Goal: Information Seeking & Learning: Learn about a topic

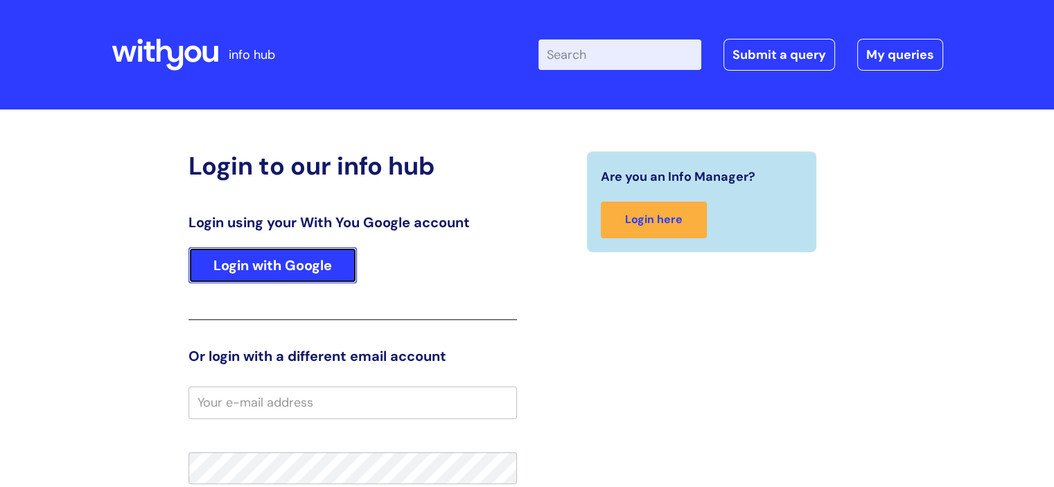
click at [315, 265] on link "Login with Google" at bounding box center [273, 265] width 168 height 36
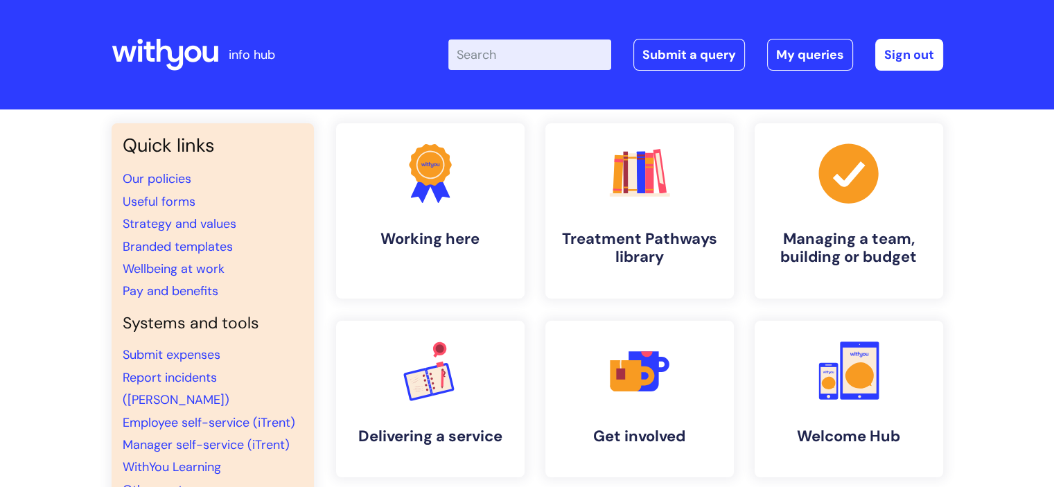
click at [595, 52] on input "Enter your search term here..." at bounding box center [529, 55] width 163 height 30
type input "pension"
click button "Search" at bounding box center [0, 0] width 0 height 0
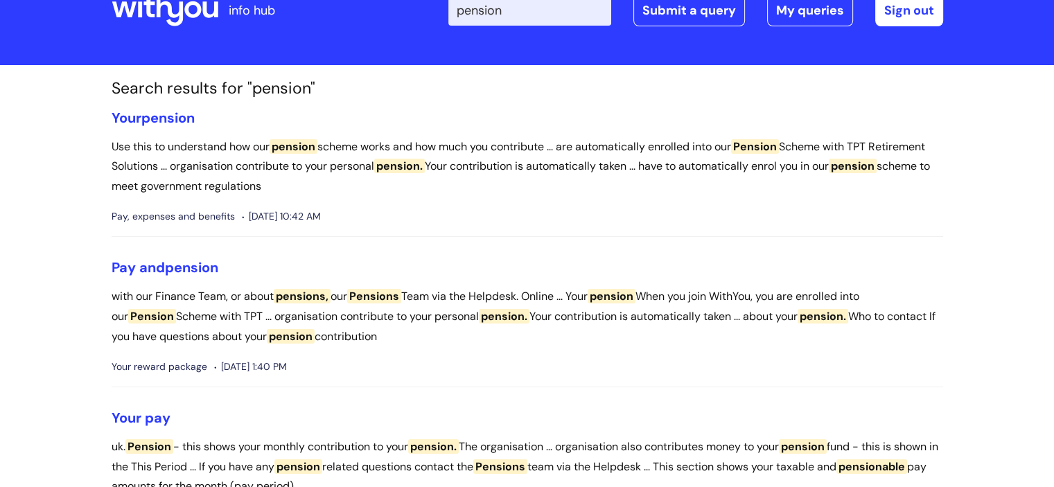
scroll to position [69, 0]
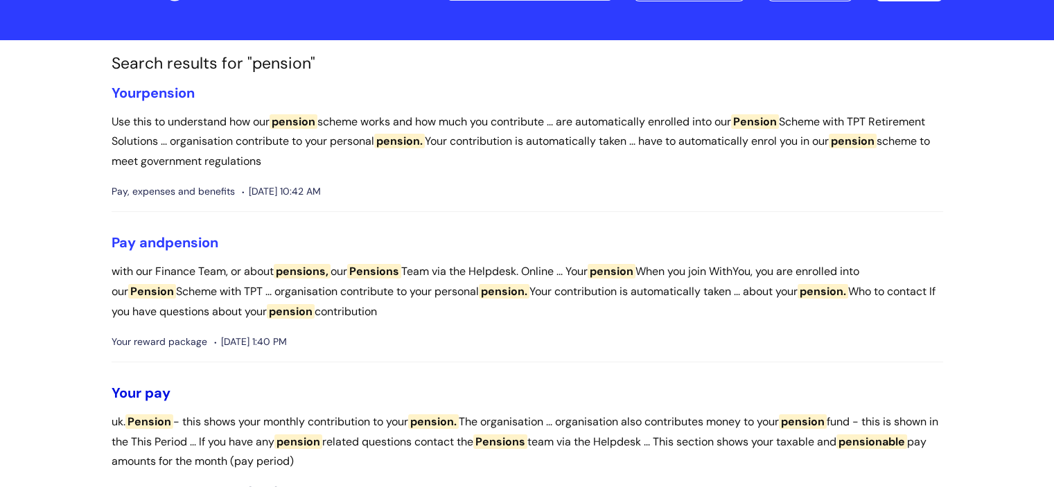
click at [161, 384] on link "Your pay" at bounding box center [141, 393] width 59 height 18
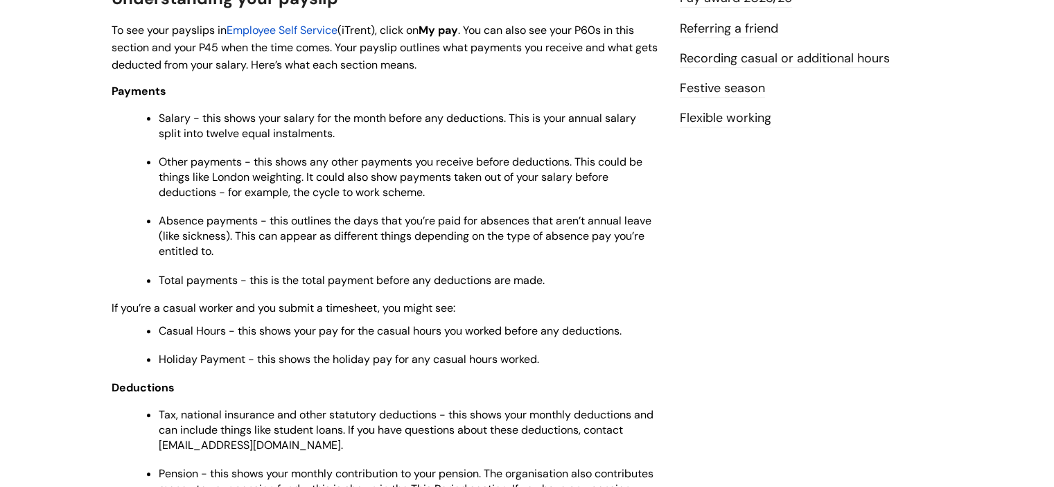
scroll to position [762, 0]
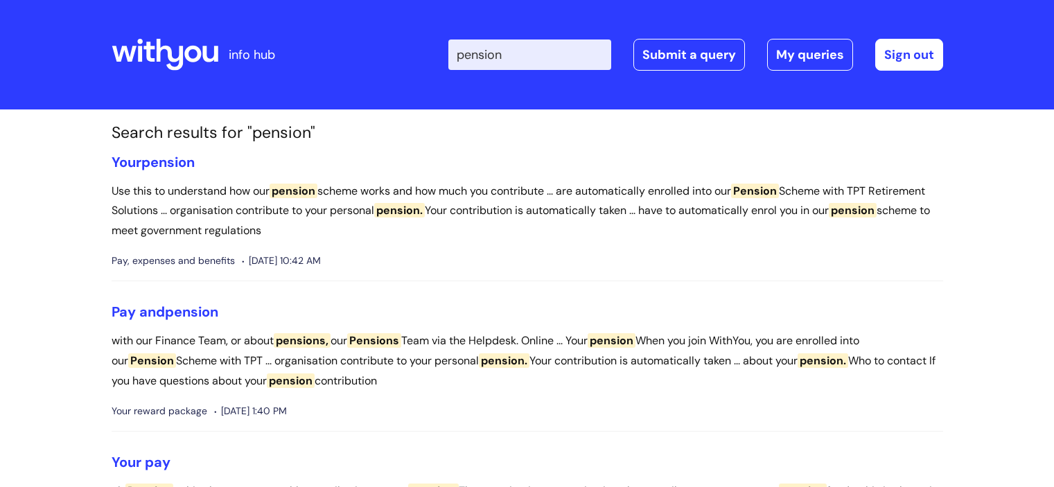
scroll to position [69, 0]
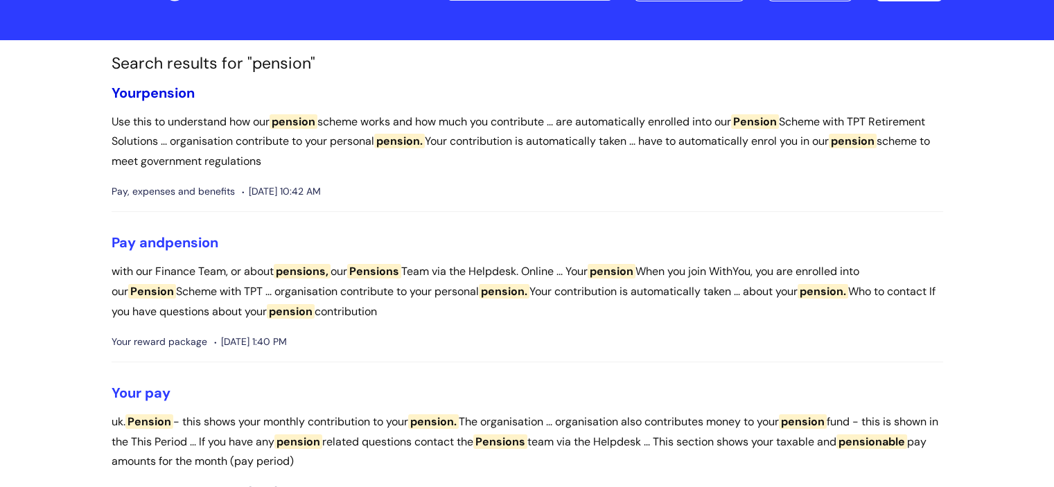
click at [159, 96] on span "pension" at bounding box center [167, 93] width 53 height 18
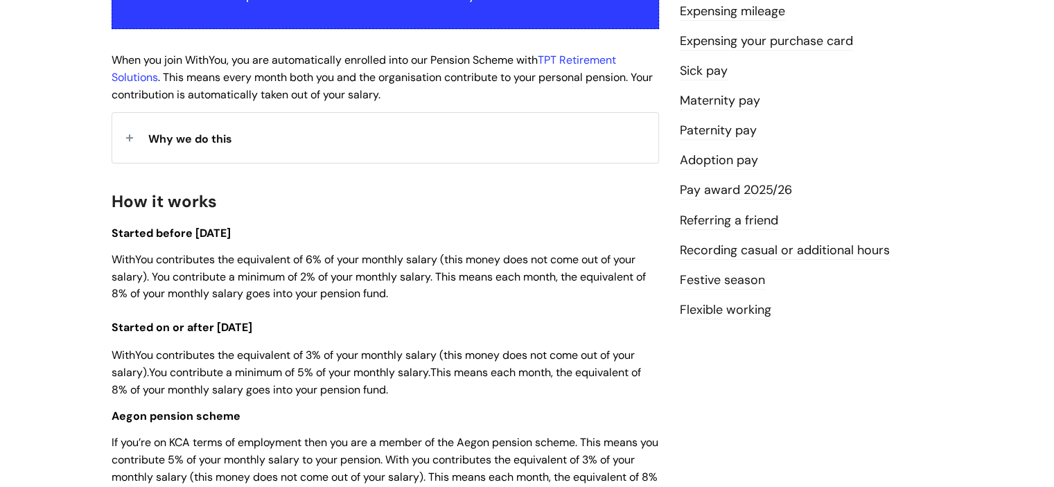
scroll to position [347, 0]
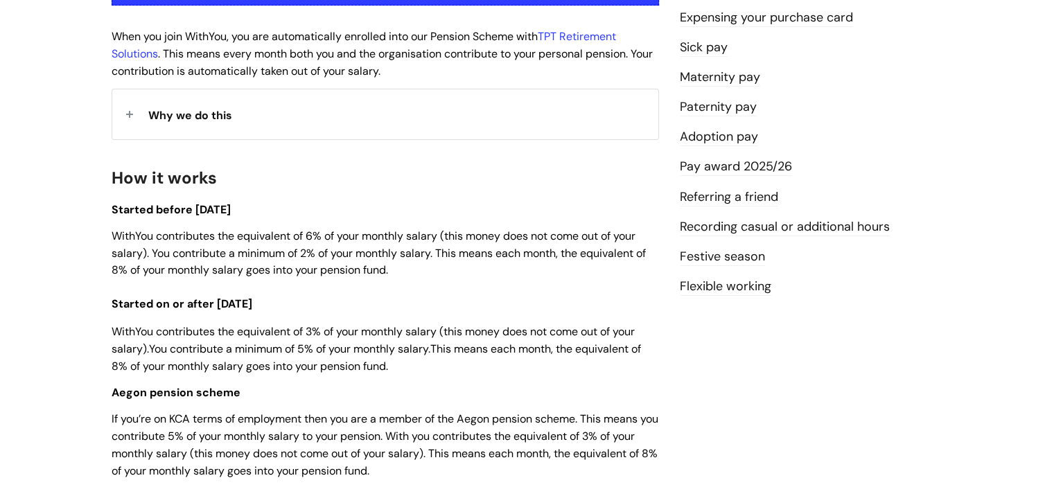
click at [170, 110] on span "Why we do this" at bounding box center [190, 115] width 84 height 15
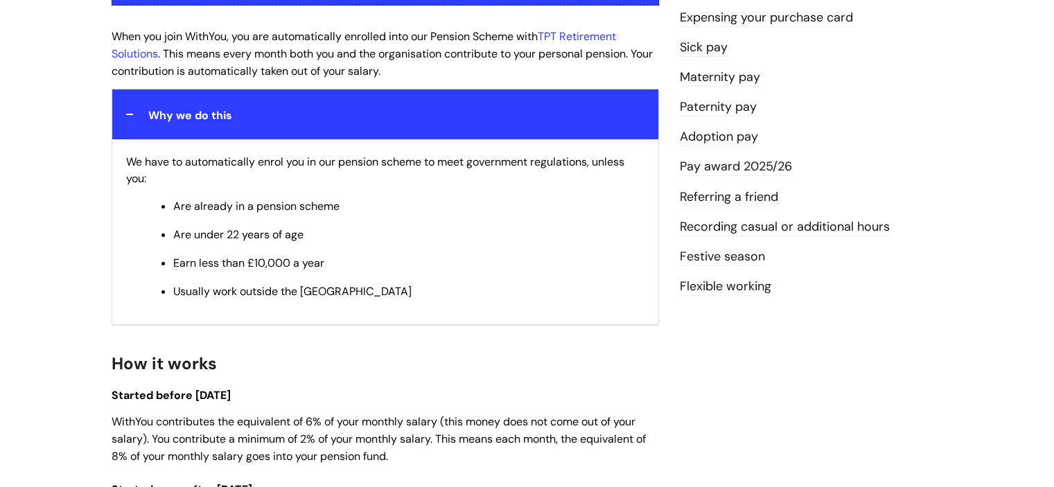
click at [170, 110] on span "Why we do this" at bounding box center [190, 115] width 84 height 15
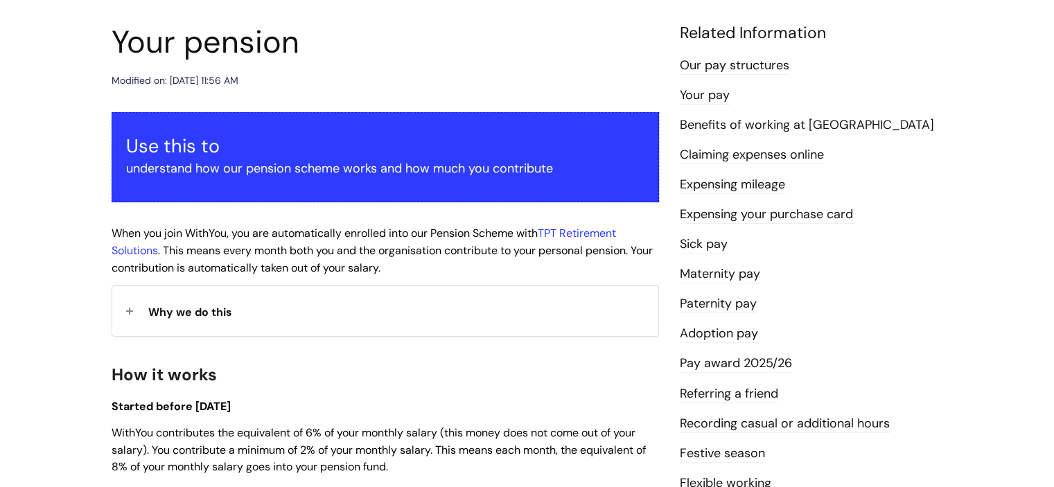
scroll to position [0, 0]
